Goal: Task Accomplishment & Management: Manage account settings

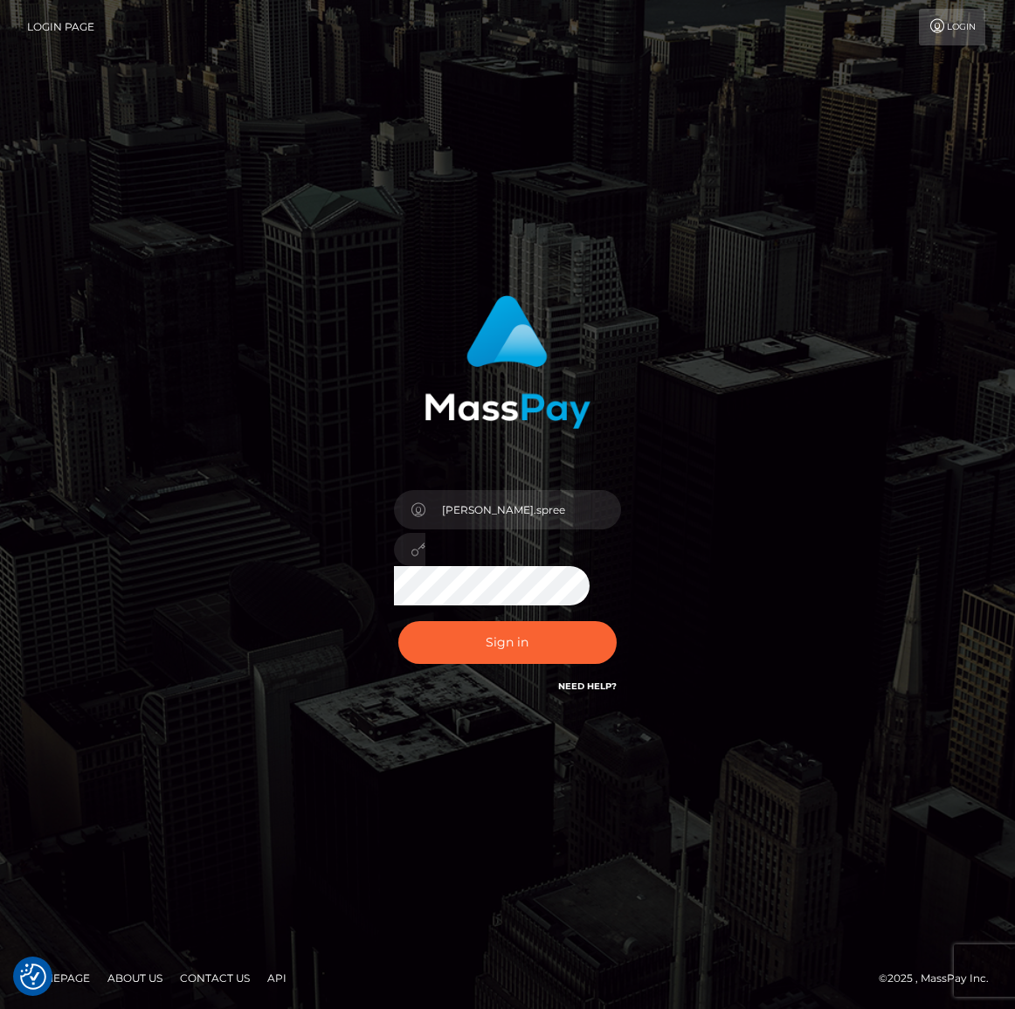
click at [513, 651] on button "Sign in" at bounding box center [507, 642] width 218 height 43
type input "[PERSON_NAME].spree"
click at [536, 654] on button "Sign in" at bounding box center [507, 642] width 218 height 43
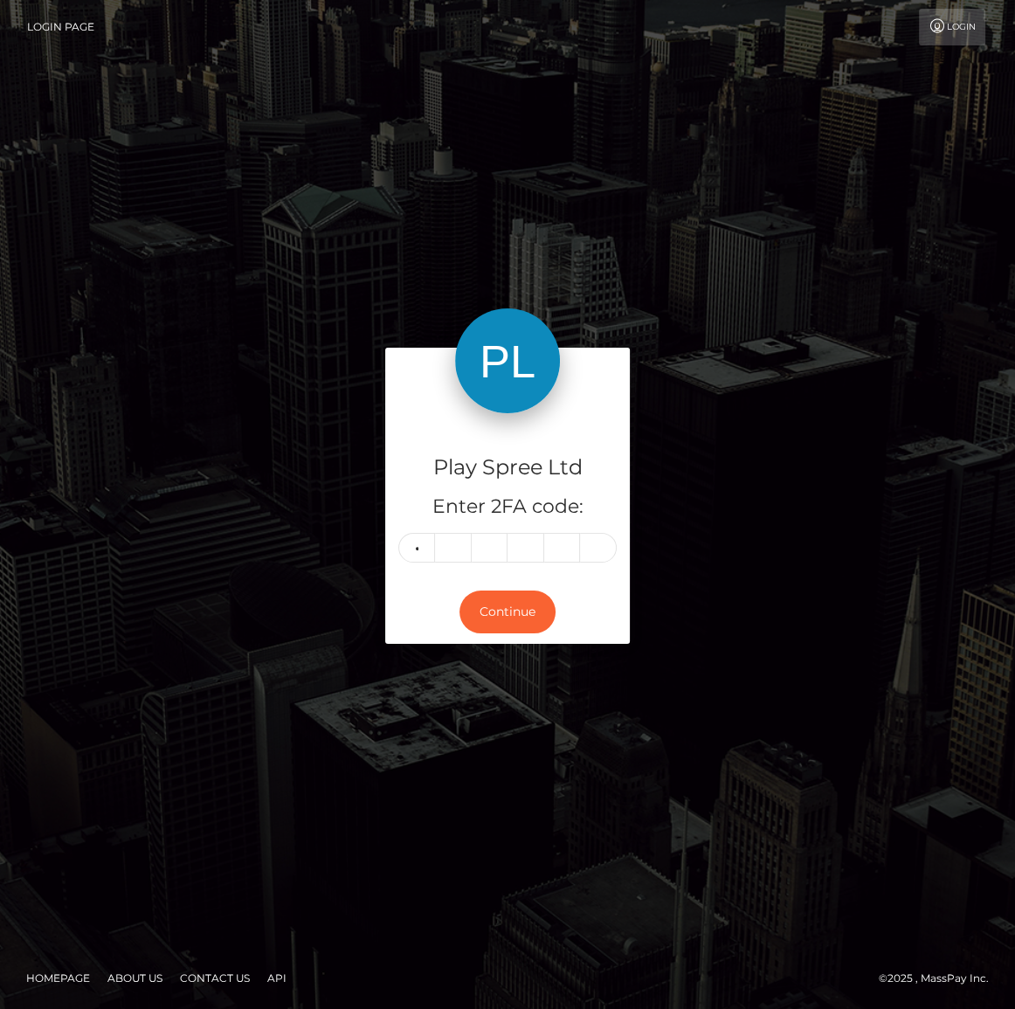
type input "6"
type input "7"
type input "5"
type input "3"
type input "9"
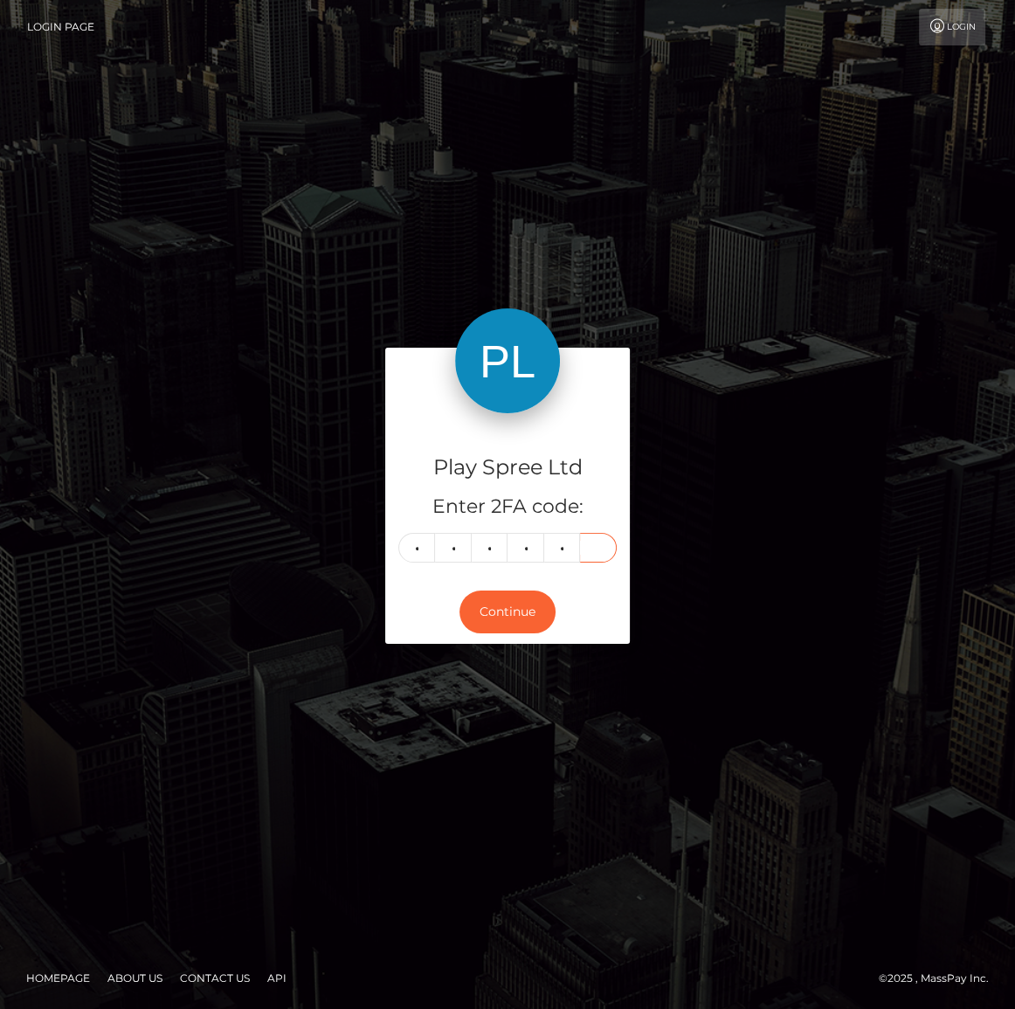
type input "7"
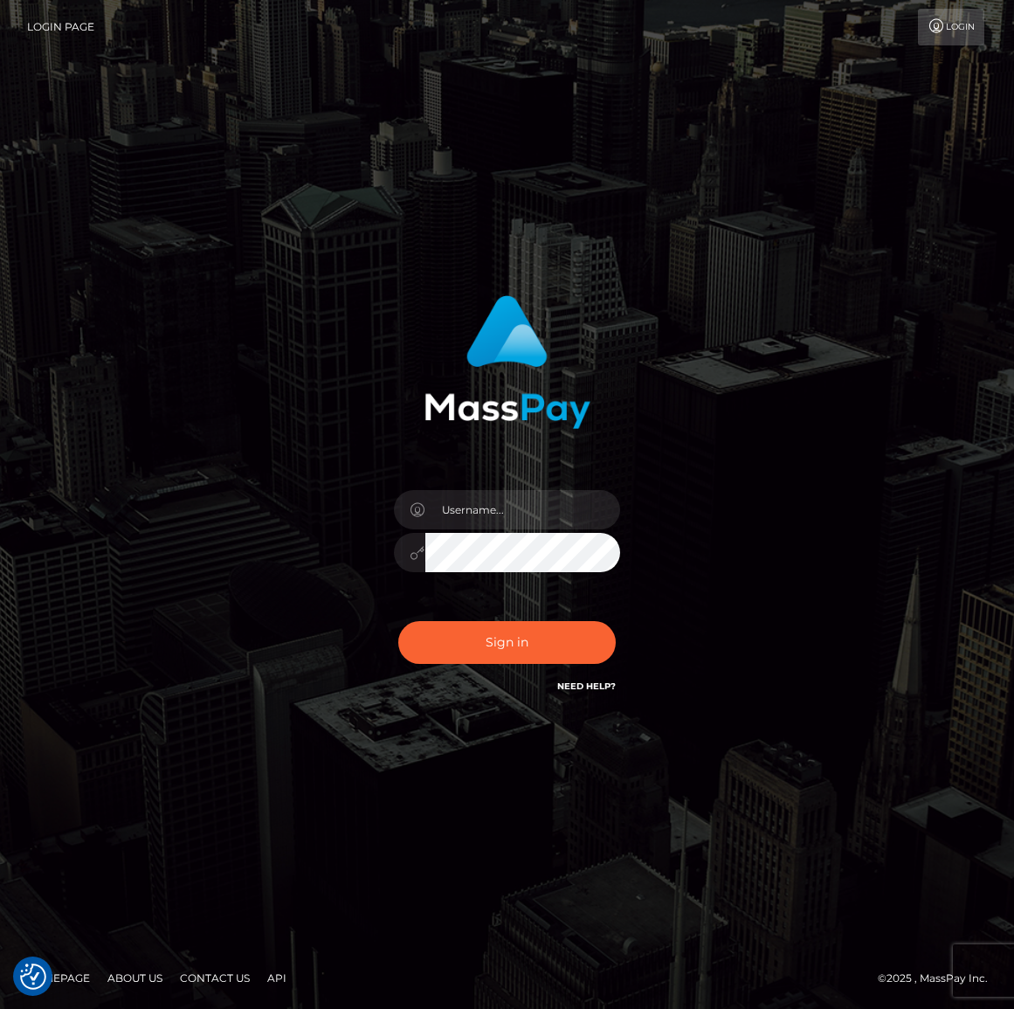
click at [492, 630] on button "Sign in" at bounding box center [507, 642] width 218 height 43
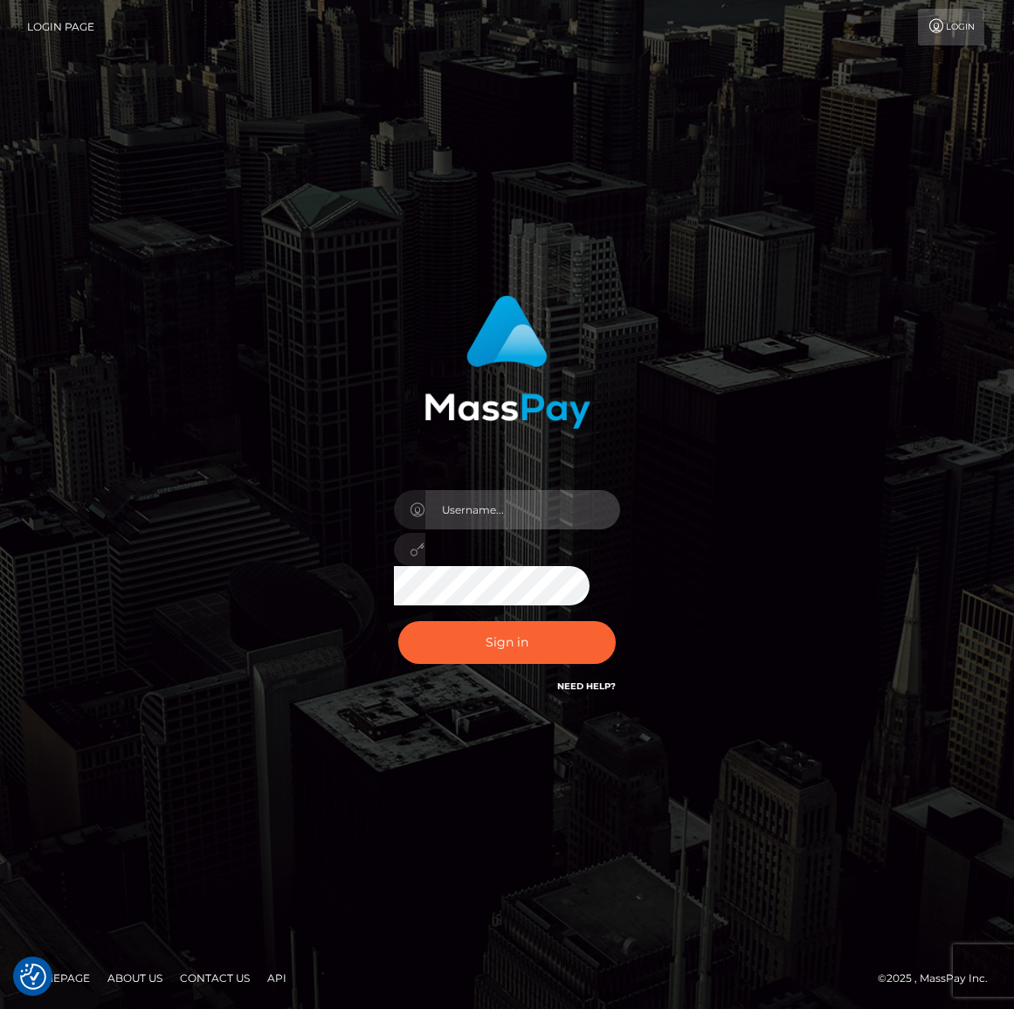
type input "Maria.spree"
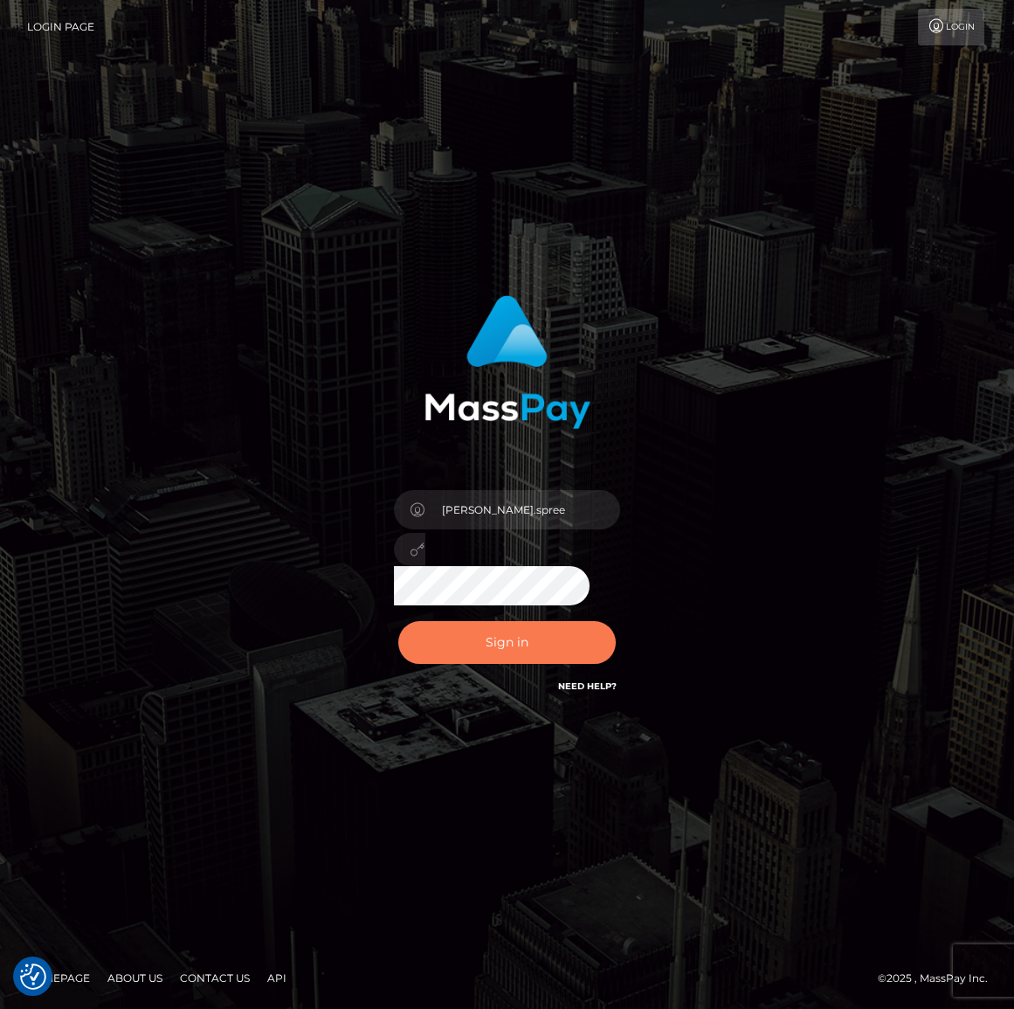
click at [506, 637] on button "Sign in" at bounding box center [507, 642] width 218 height 43
click at [538, 646] on button "Sign in" at bounding box center [507, 642] width 218 height 43
click at [465, 646] on button "Sign in" at bounding box center [507, 642] width 218 height 43
click at [458, 644] on button "Sign in" at bounding box center [507, 642] width 218 height 43
